Goal: Task Accomplishment & Management: Manage account settings

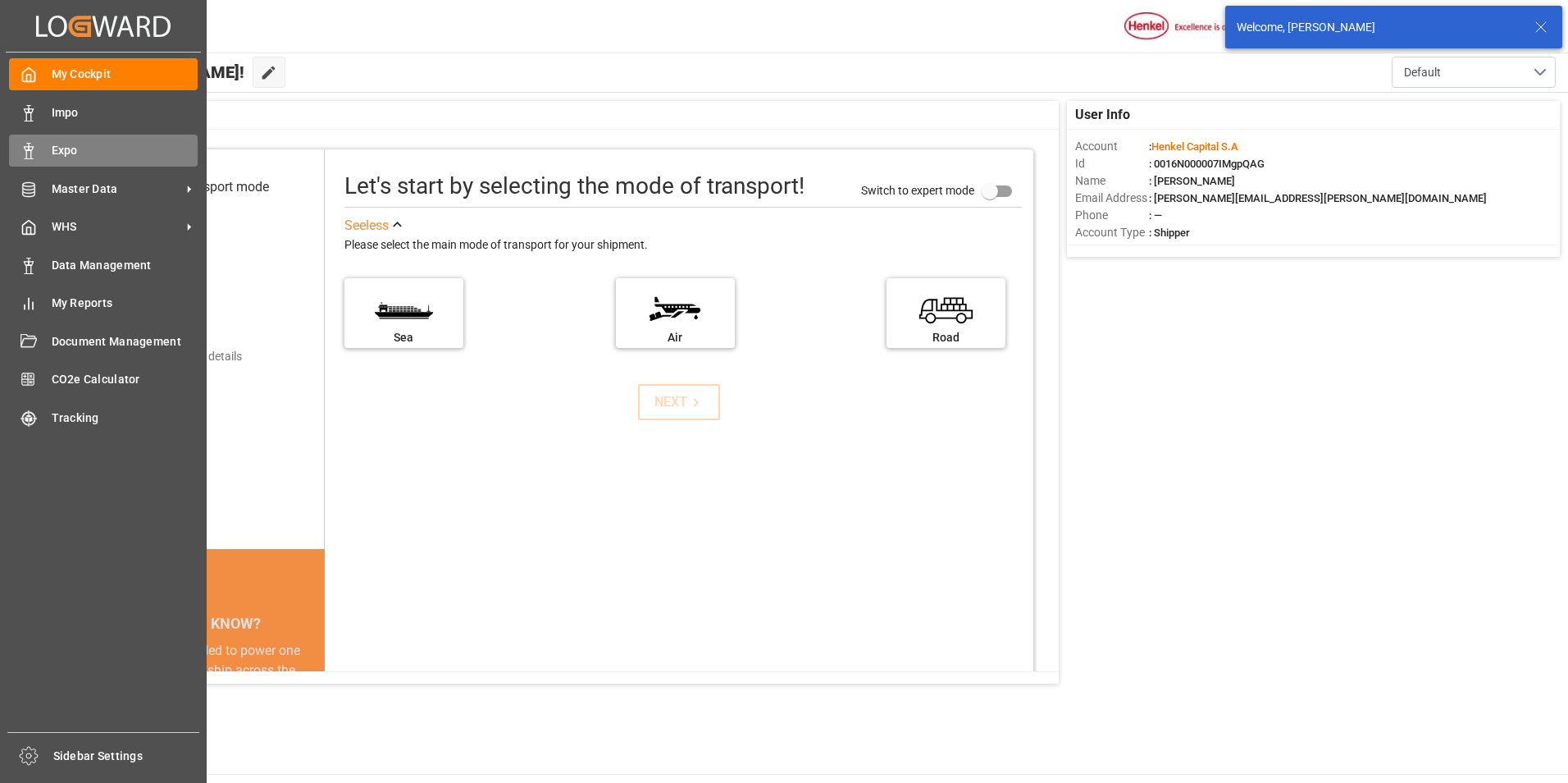
click at [31, 147] on icon at bounding box center [29, 151] width 16 height 16
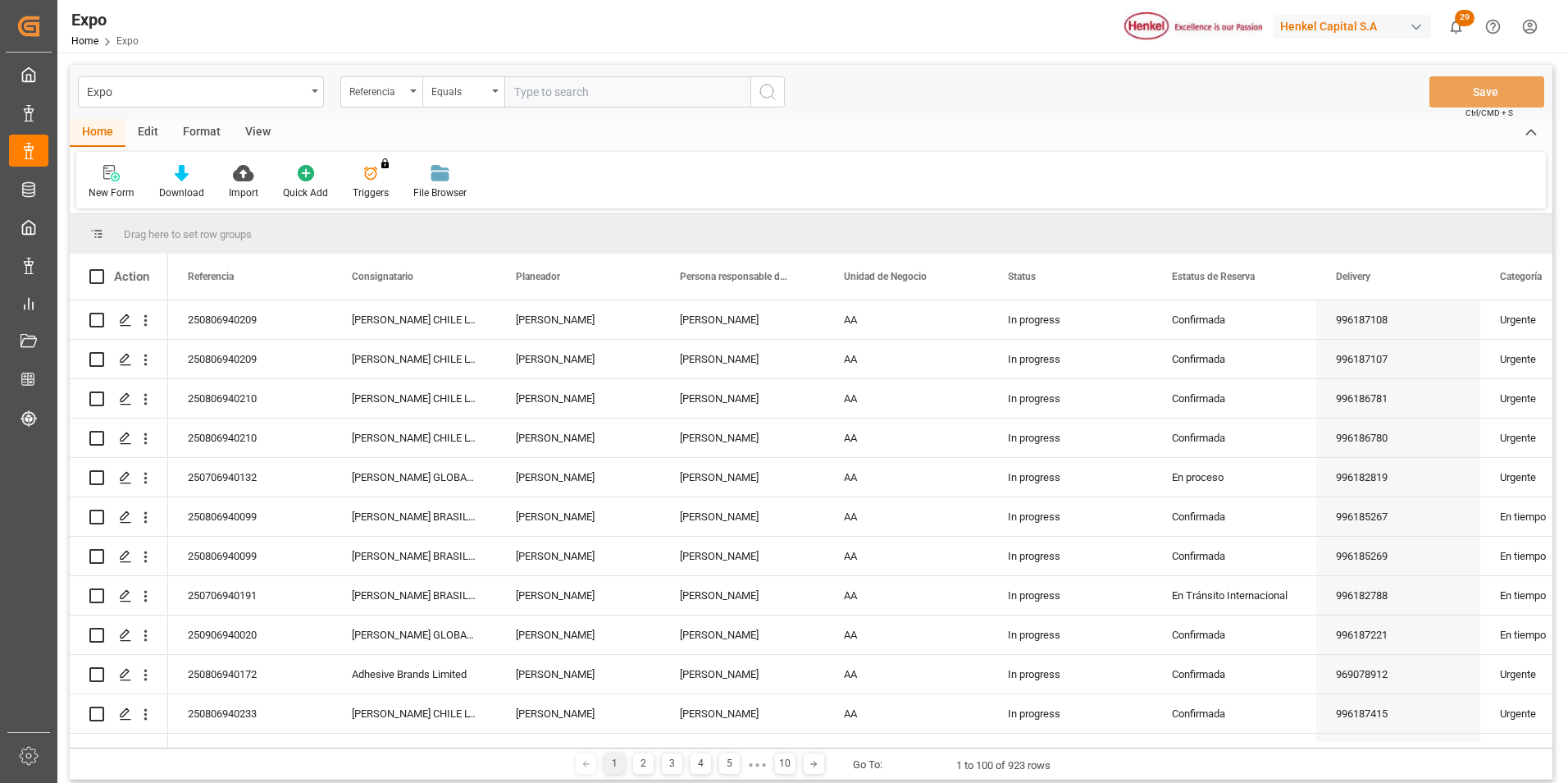
click at [526, 94] on input "text" at bounding box center [627, 92] width 246 height 31
type input "250806940078"
click at [768, 94] on icon "search button" at bounding box center [768, 92] width 20 height 20
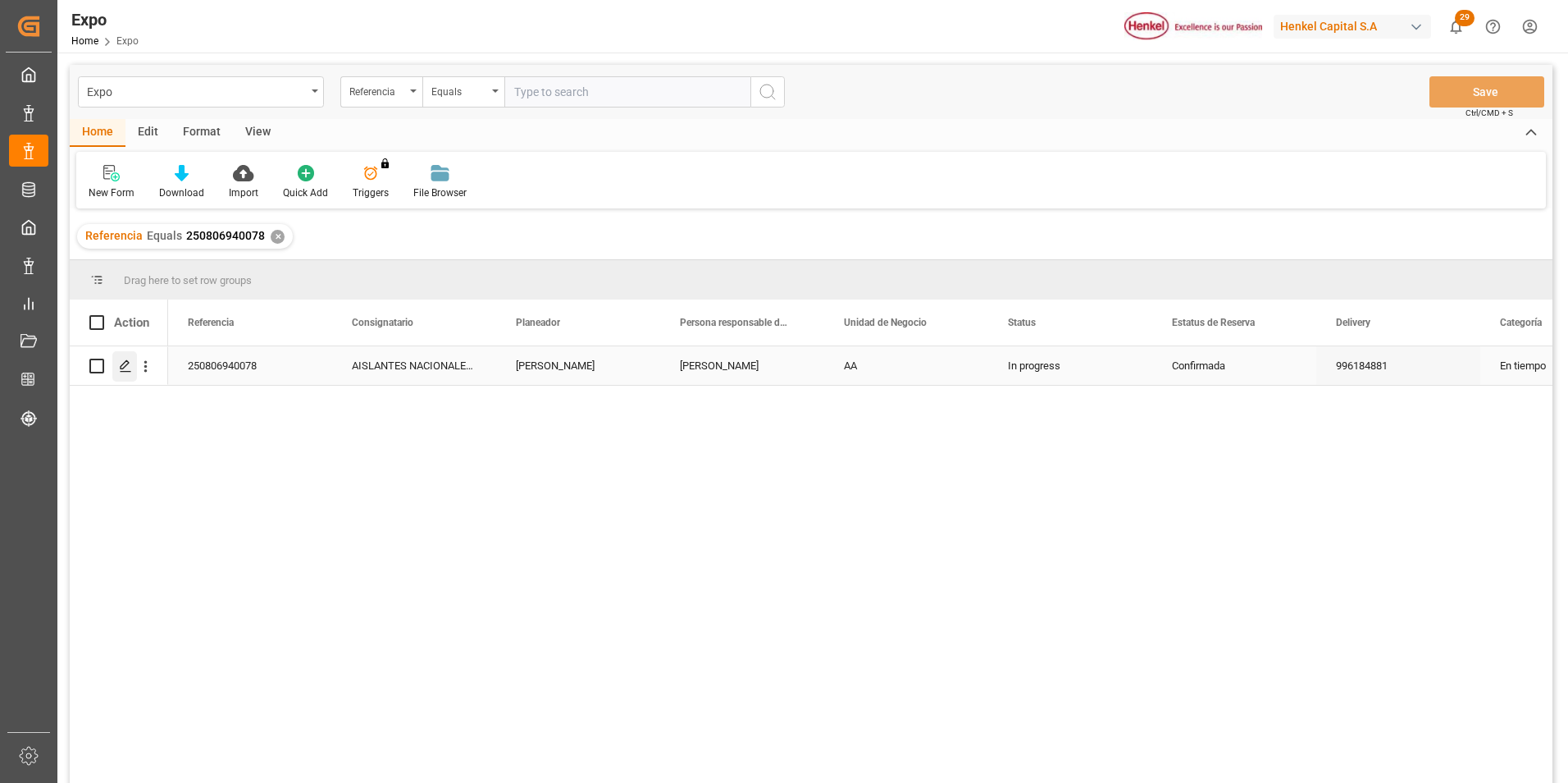
click at [123, 367] on icon "Press SPACE to select this row." at bounding box center [126, 366] width 13 height 13
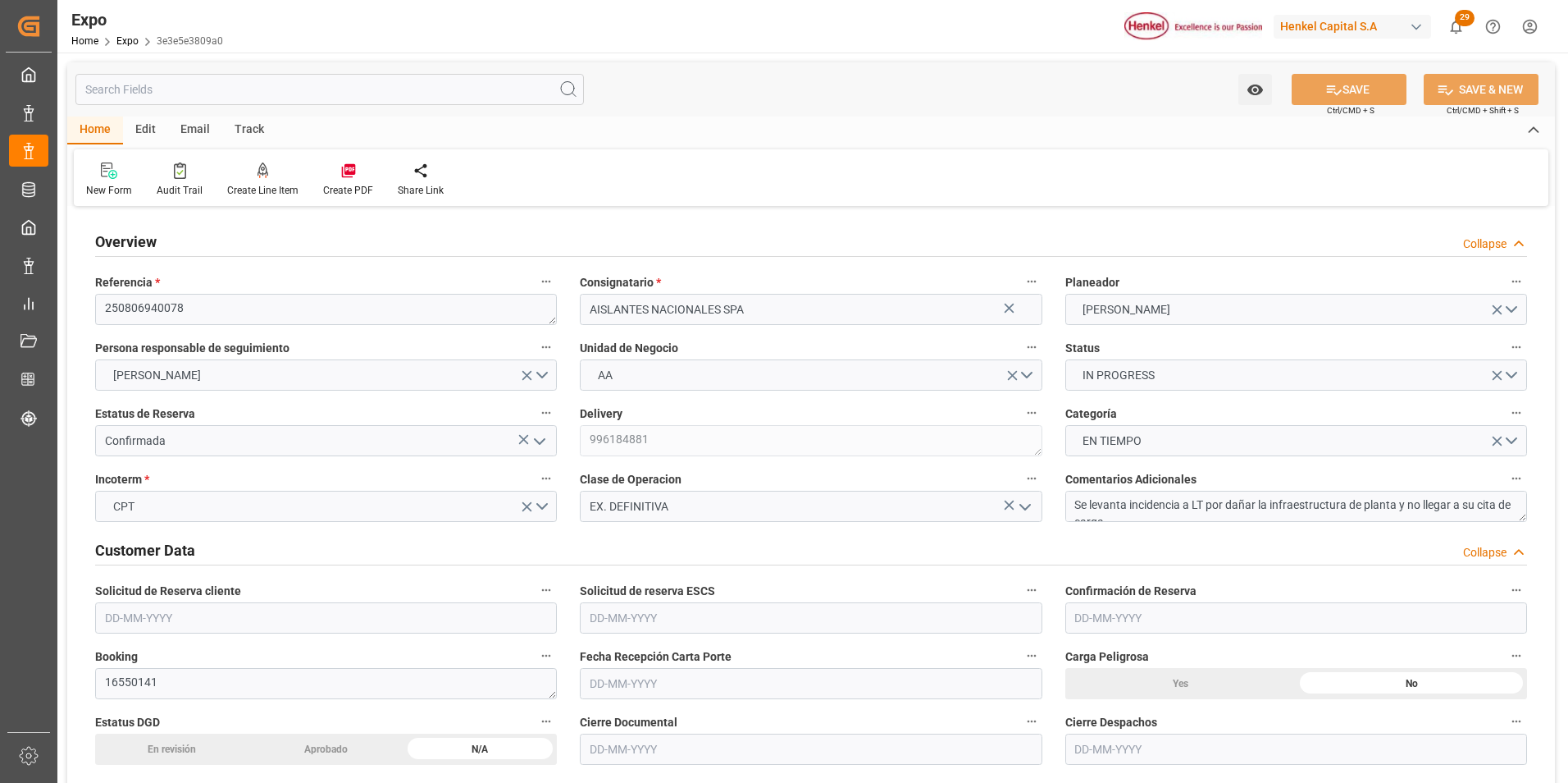
type input "6745"
type input "7217.505"
type input "12"
type input "9946893"
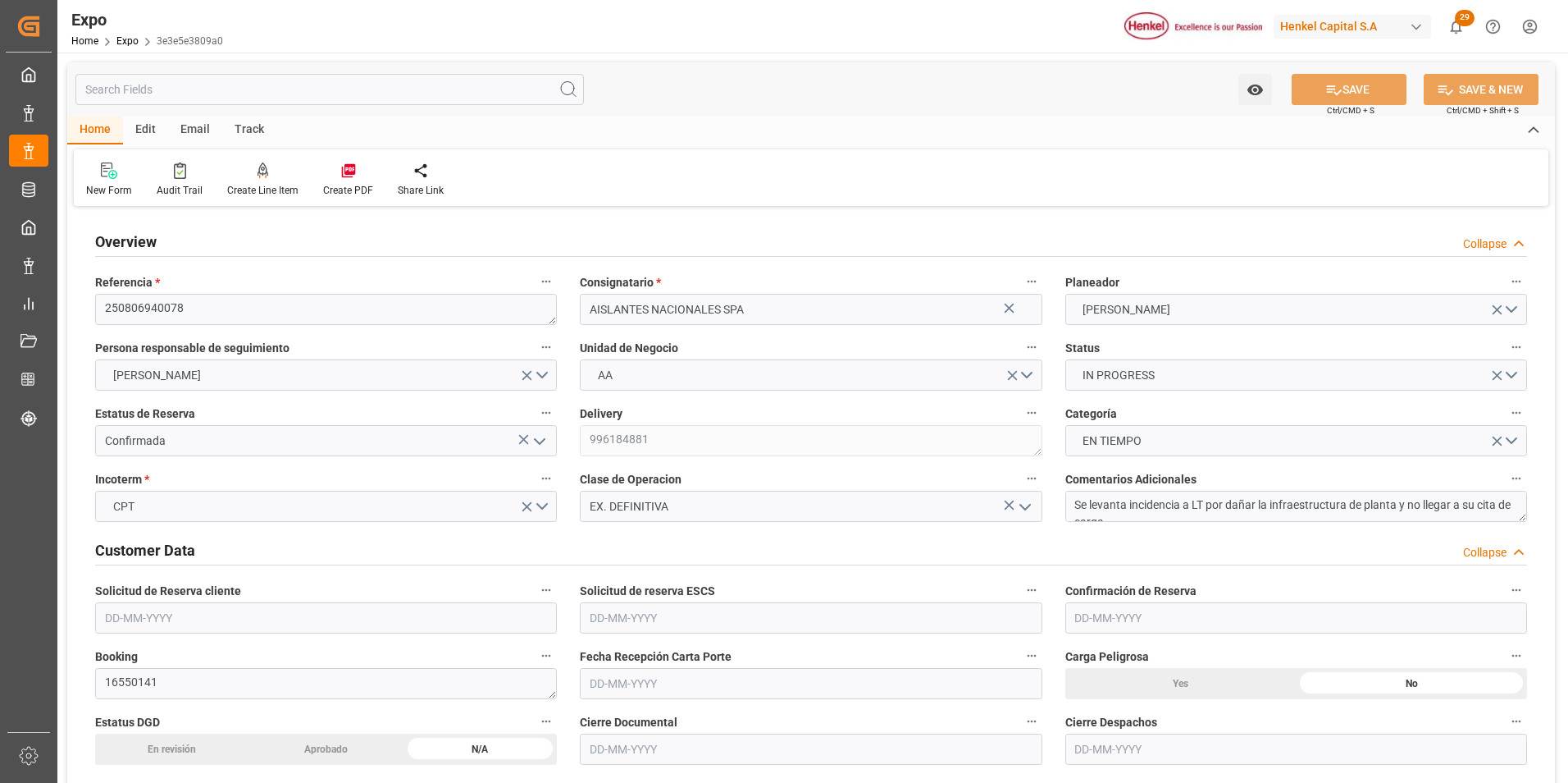
type input "9946893"
type input "MXZLO"
type input "CLSAI"
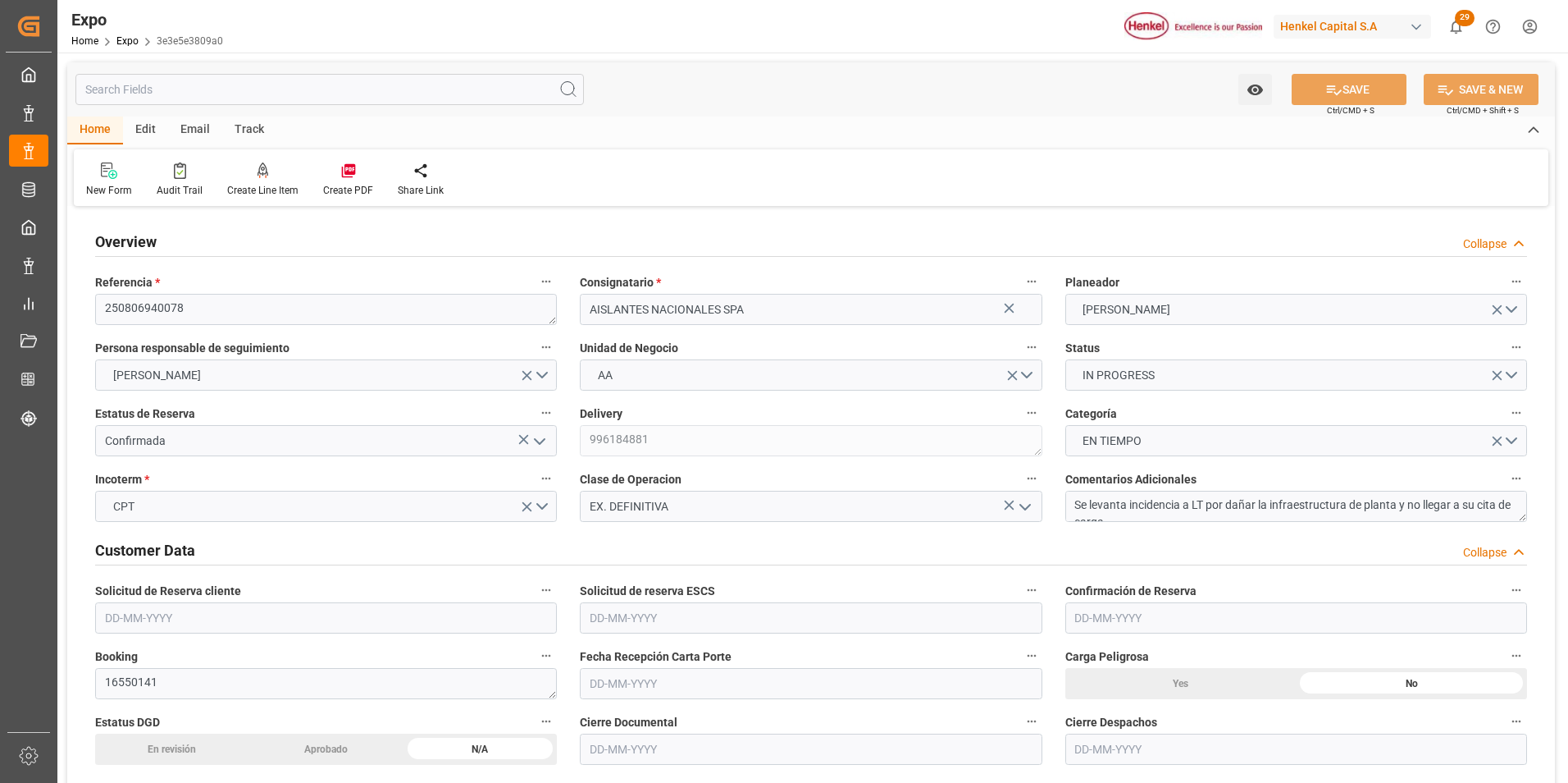
type input "9946893"
type input "[DATE]"
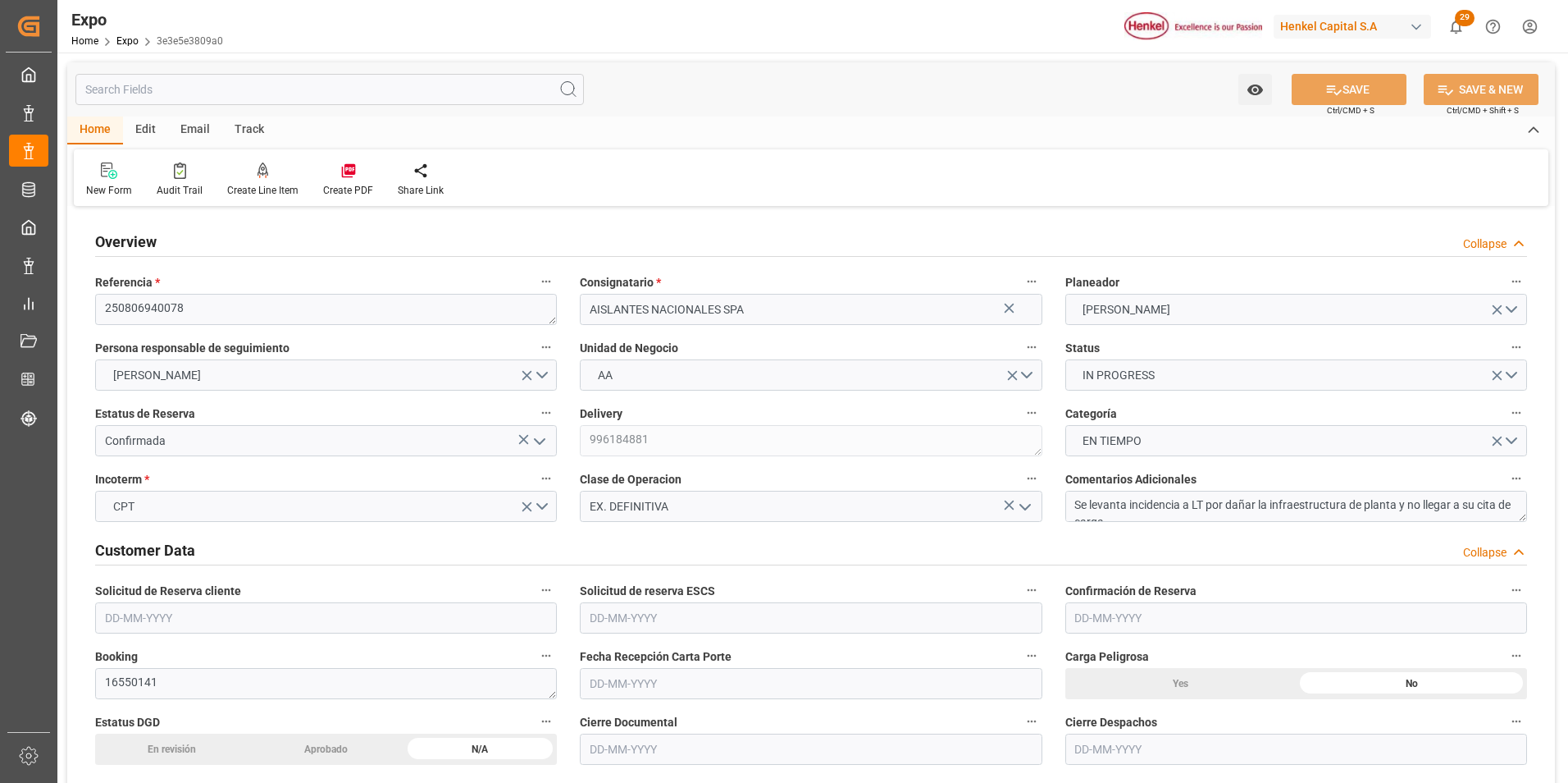
type input "[DATE]"
type input "[DATE] 00:00"
type input "[DATE]"
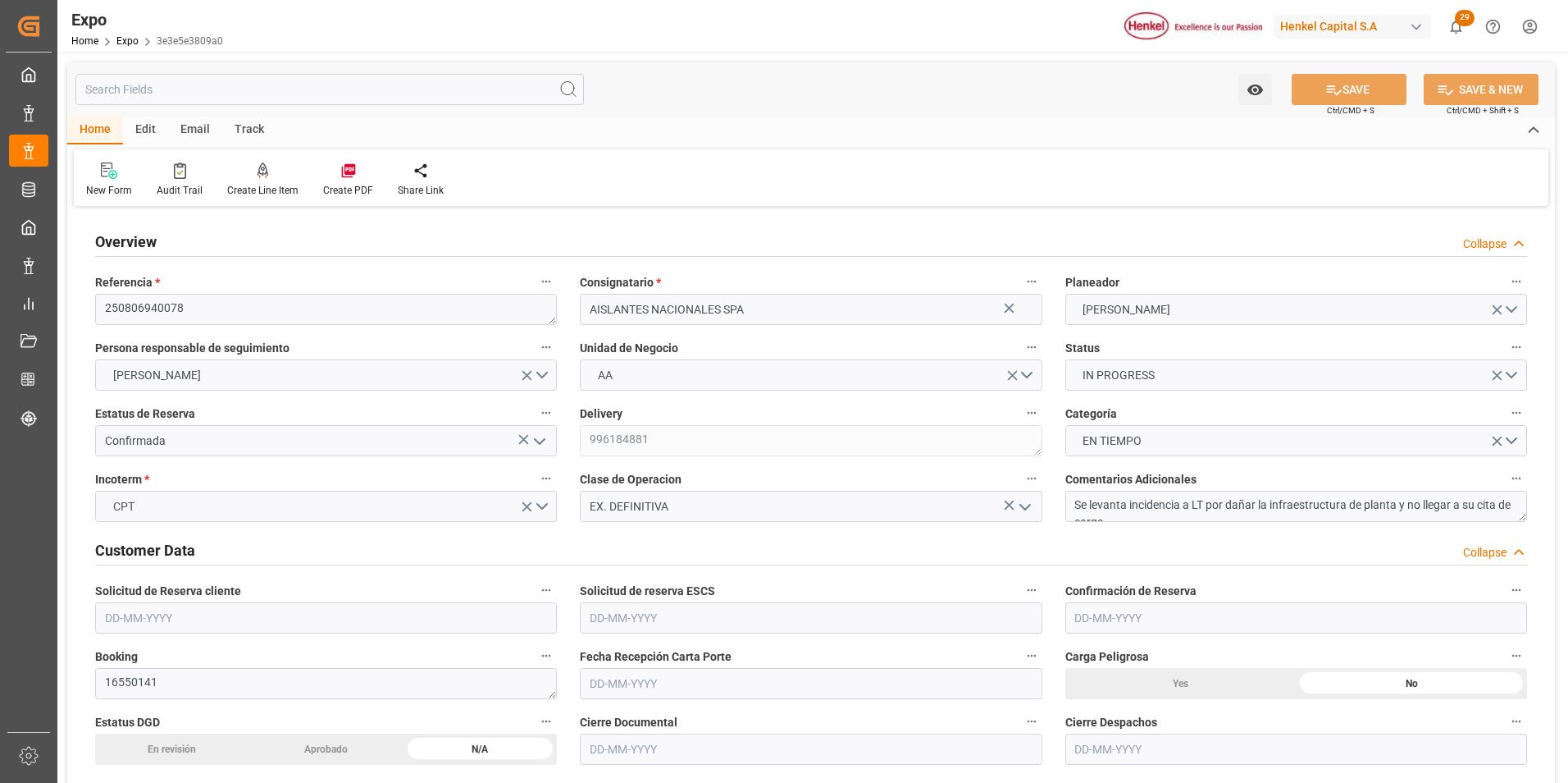
type input "[DATE] 02:07"
type input "[DATE]"
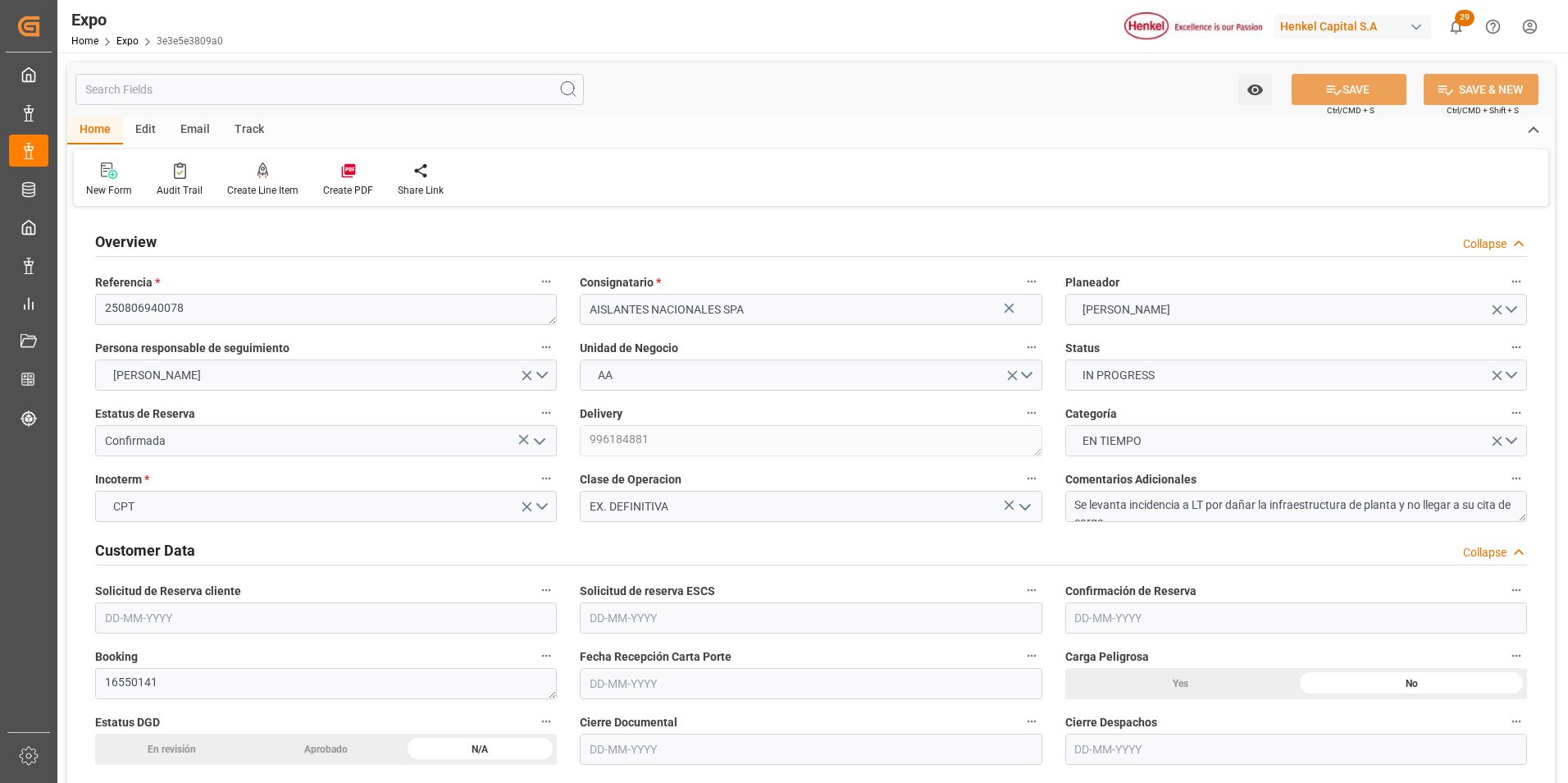
type input "[DATE]"
type input "[DATE] 12:00"
type input "[DATE] 00:00"
type input "[DATE] 20:12"
type input "[DATE] 02:00"
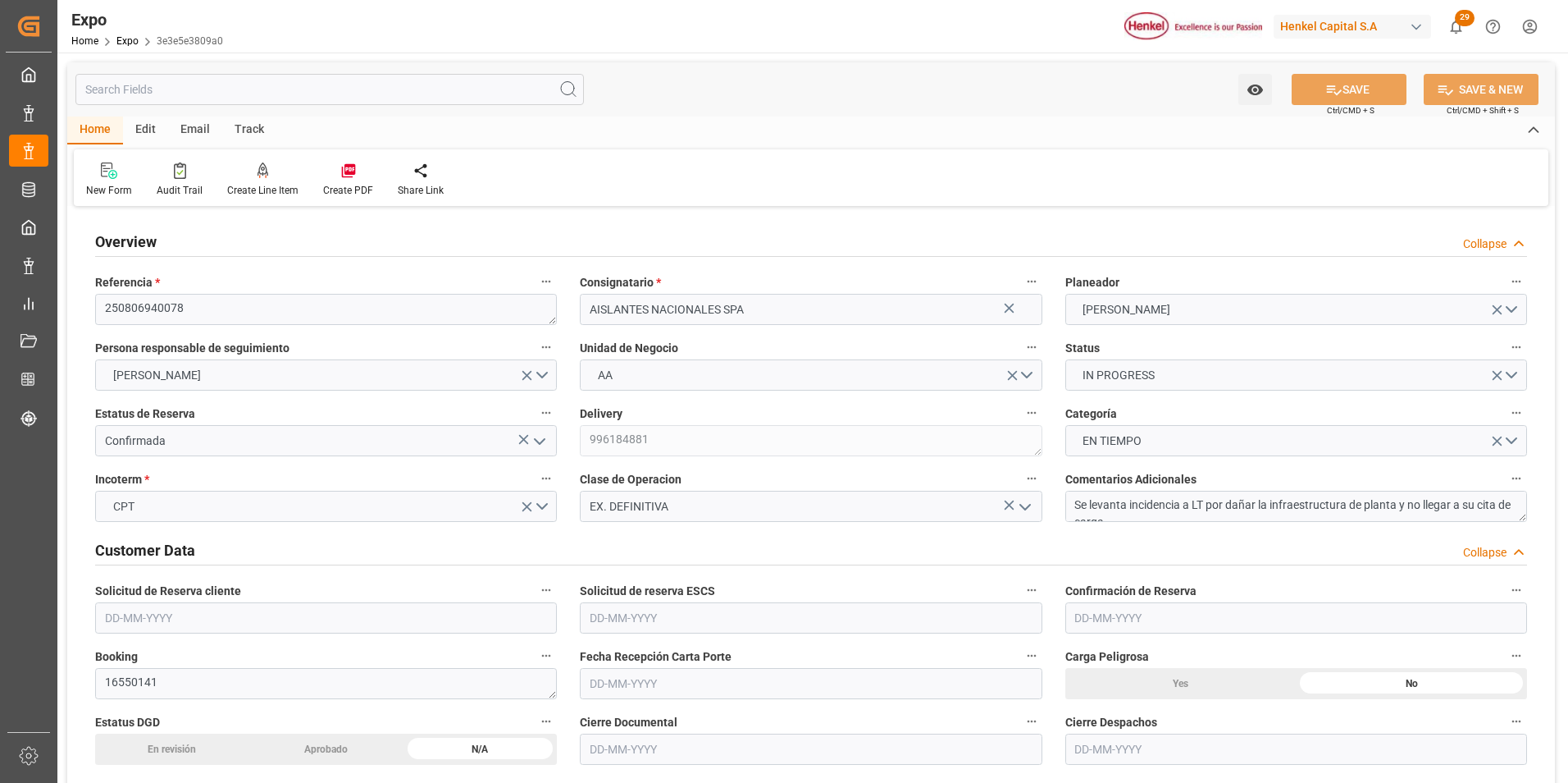
type input "[DATE] 00:00"
type input "[DATE] 08:08"
type input "[DATE] 11:00"
type input "[DATE] 22:35"
type input "[DATE] 13:00"
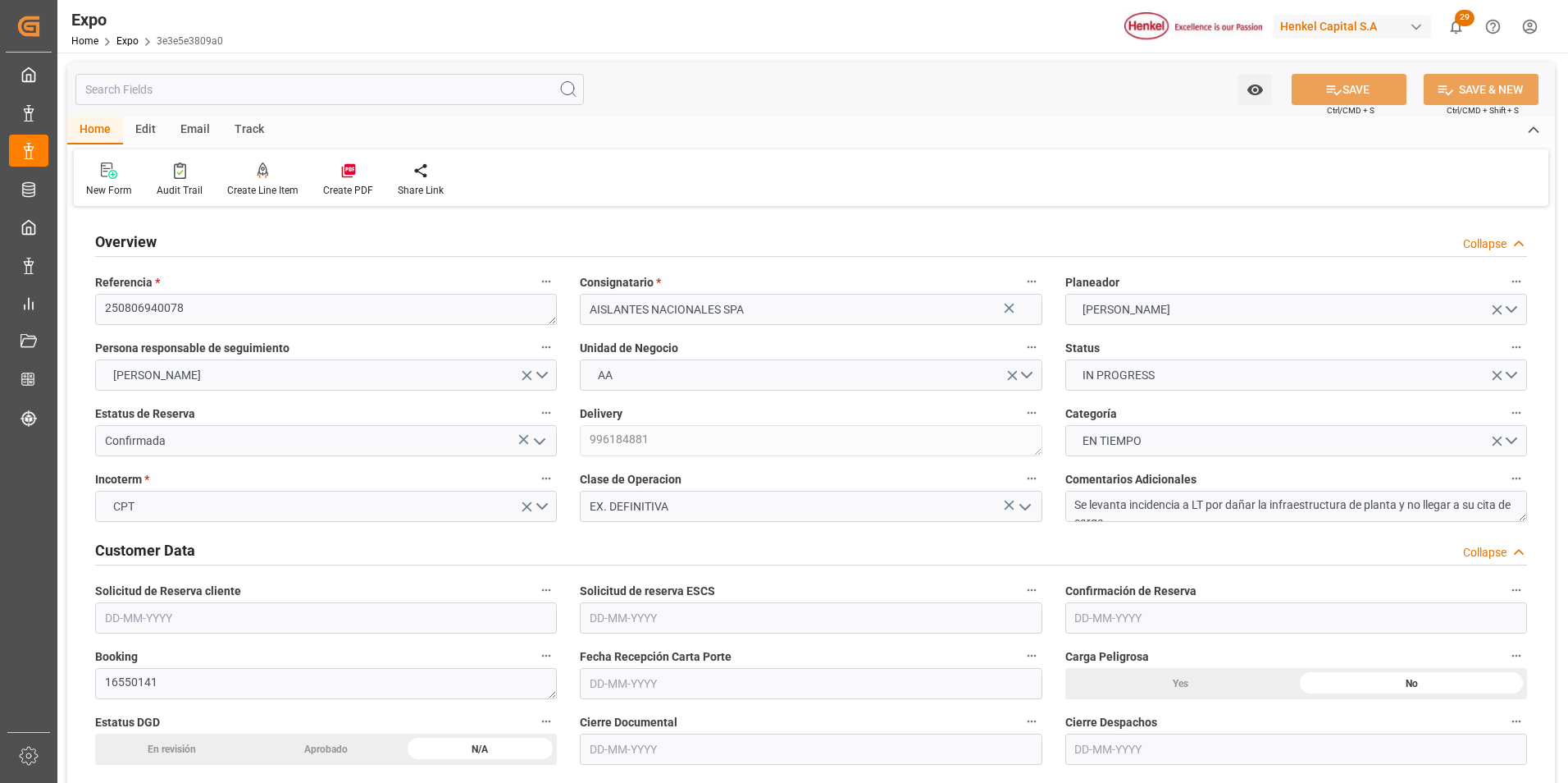
type input "[DATE] 20:52"
type input "[DATE] 02:00"
type input "[DATE] 22:18"
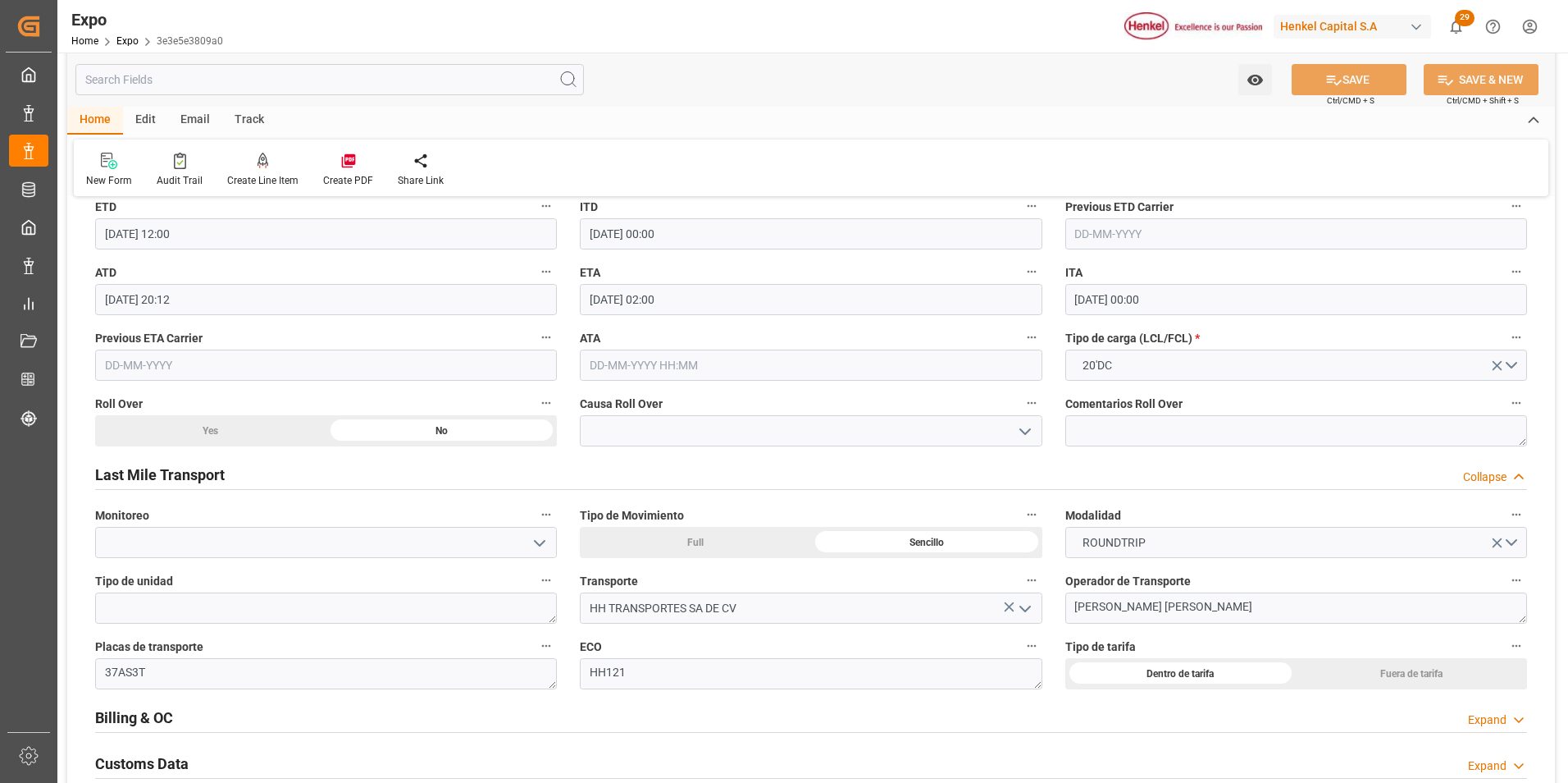
scroll to position [2297, 0]
